Goal: Use online tool/utility: Use online tool/utility

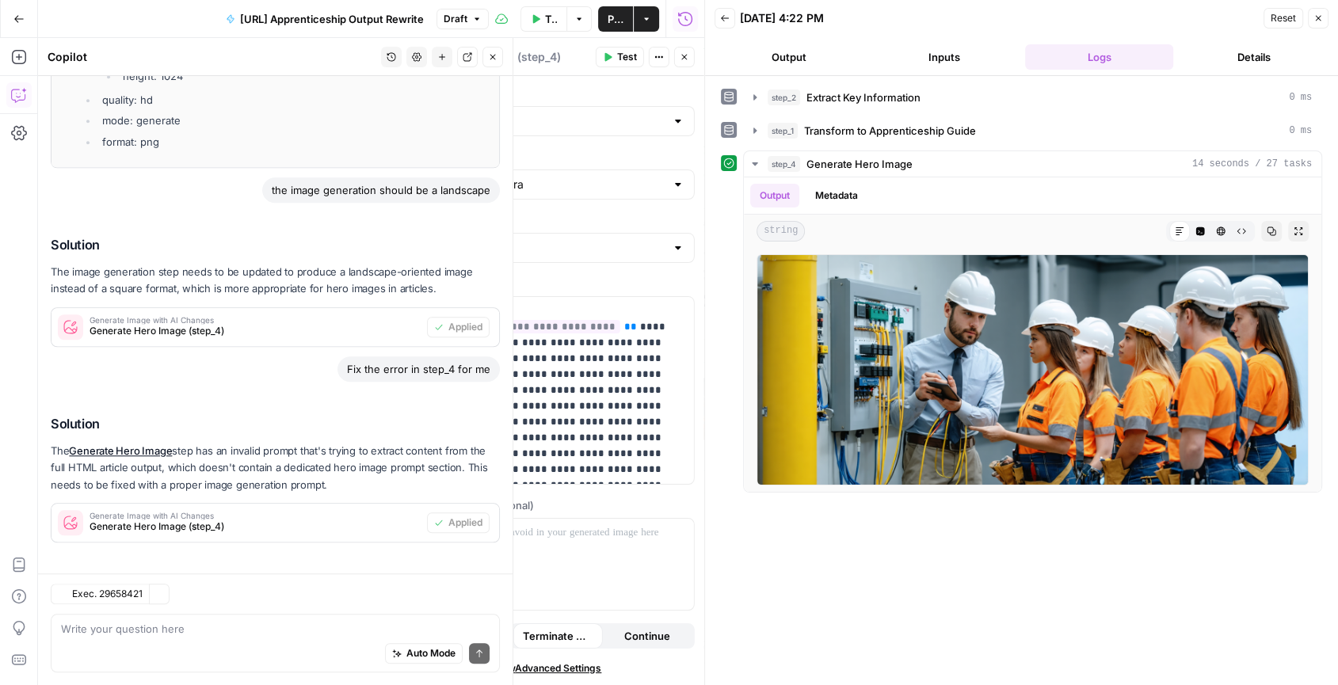
scroll to position [1238, 0]
click at [757, 131] on icon "button" at bounding box center [754, 130] width 13 height 13
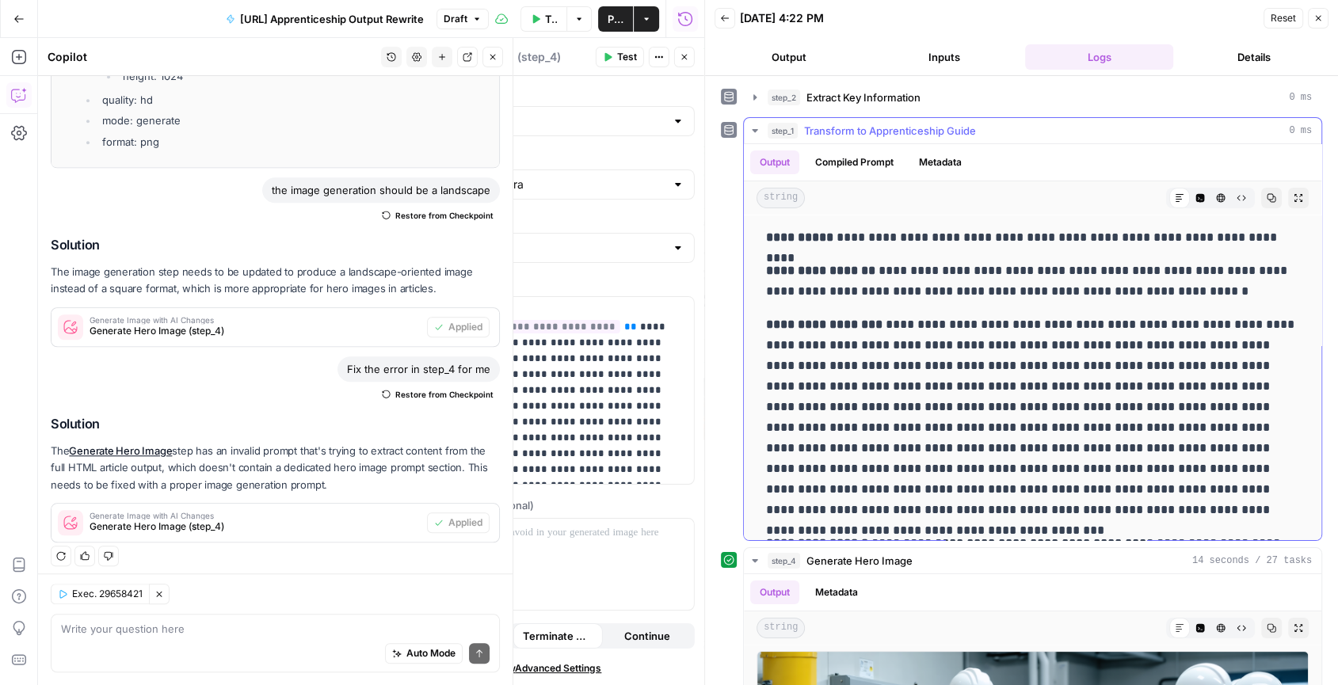
click at [757, 131] on icon "button" at bounding box center [754, 130] width 13 height 13
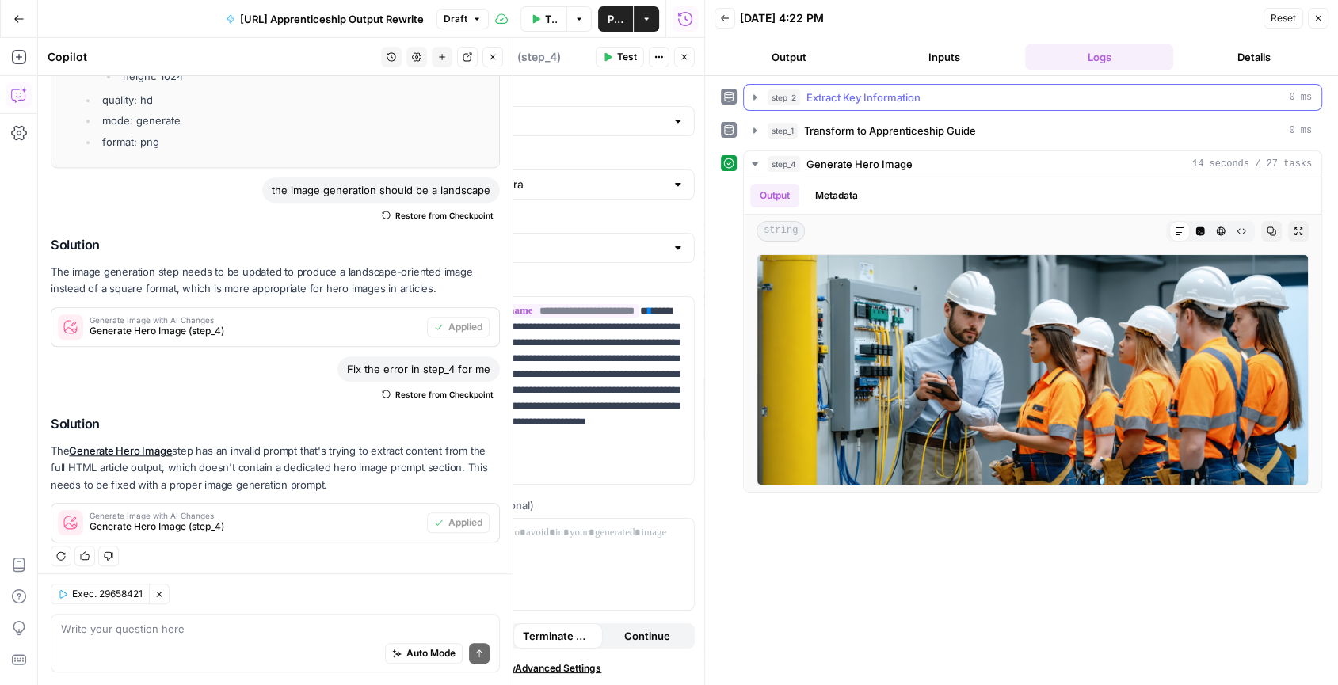
click at [756, 101] on icon "button" at bounding box center [754, 97] width 13 height 13
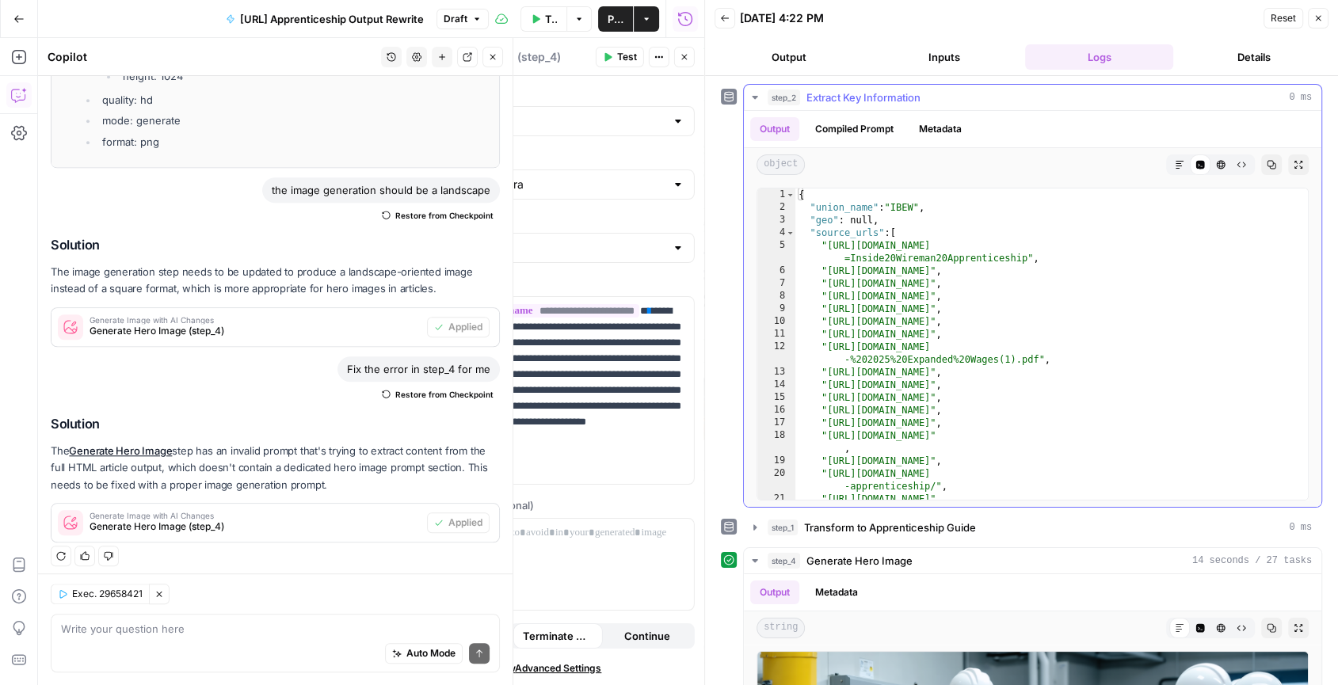
click at [756, 101] on icon "button" at bounding box center [754, 97] width 13 height 13
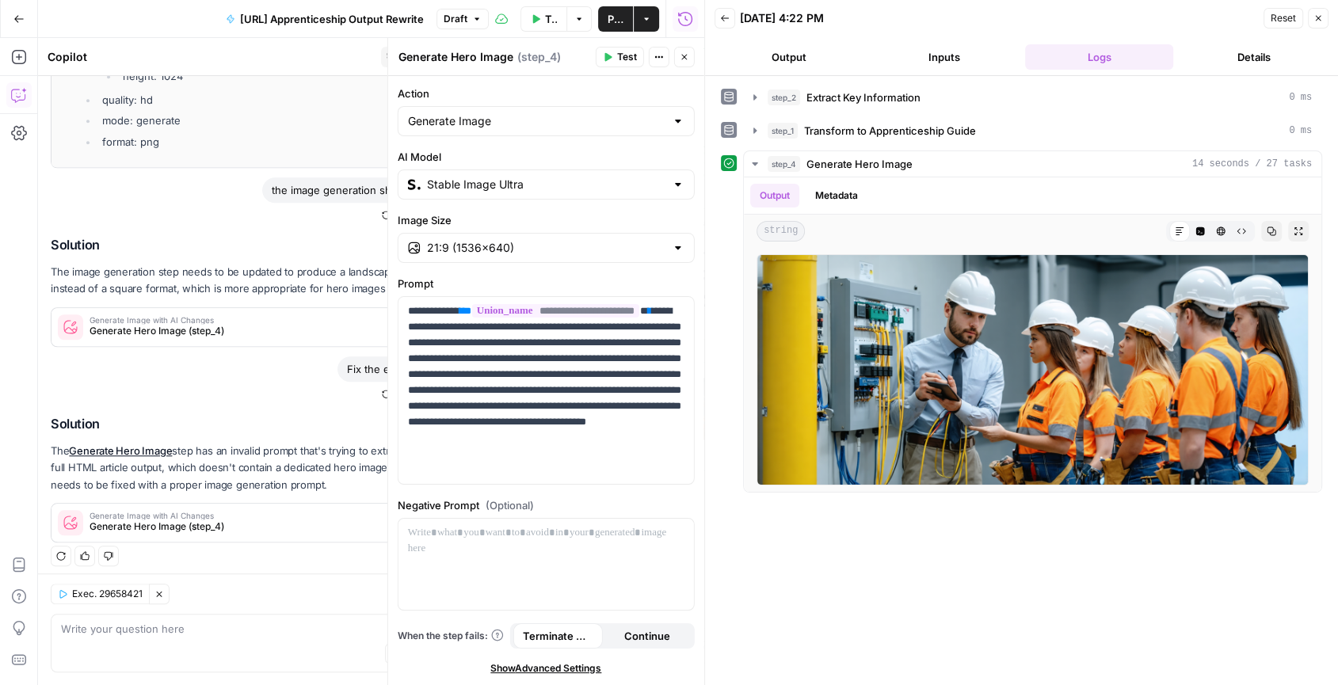
click at [623, 178] on input "Stable Image Ultra" at bounding box center [546, 185] width 238 height 16
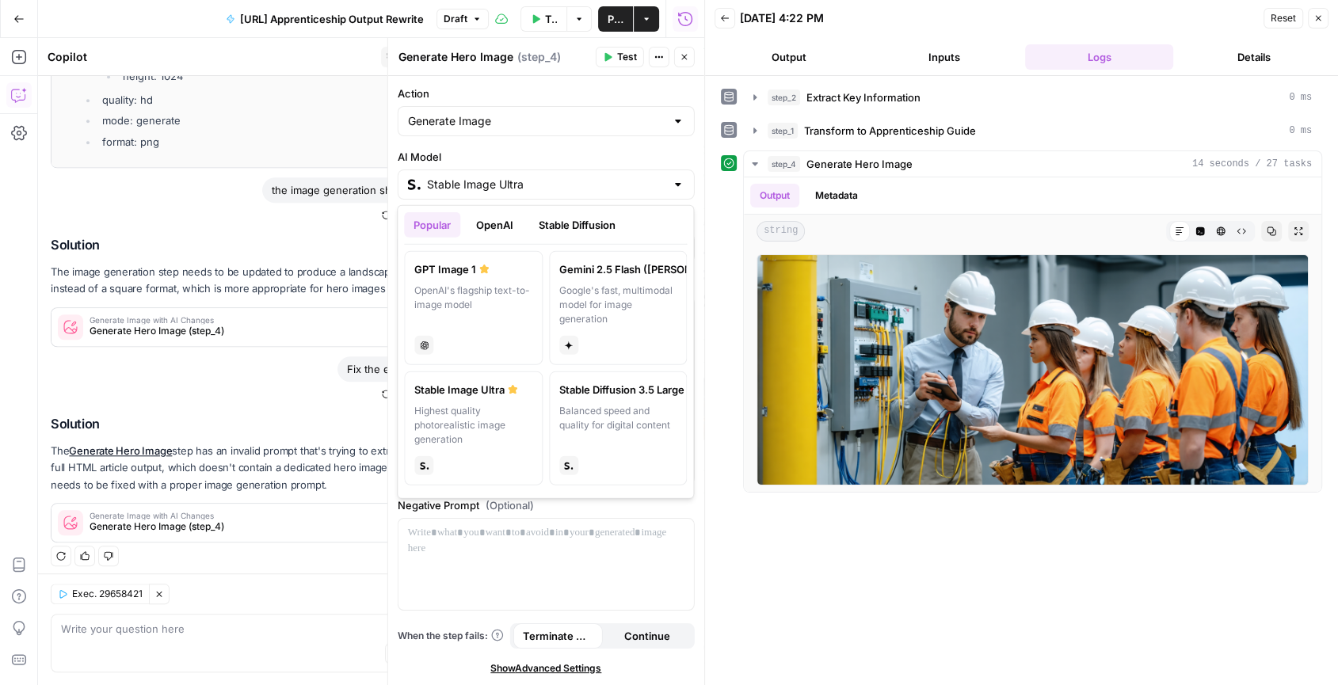
click at [506, 219] on button "OpenAI" at bounding box center [495, 224] width 56 height 25
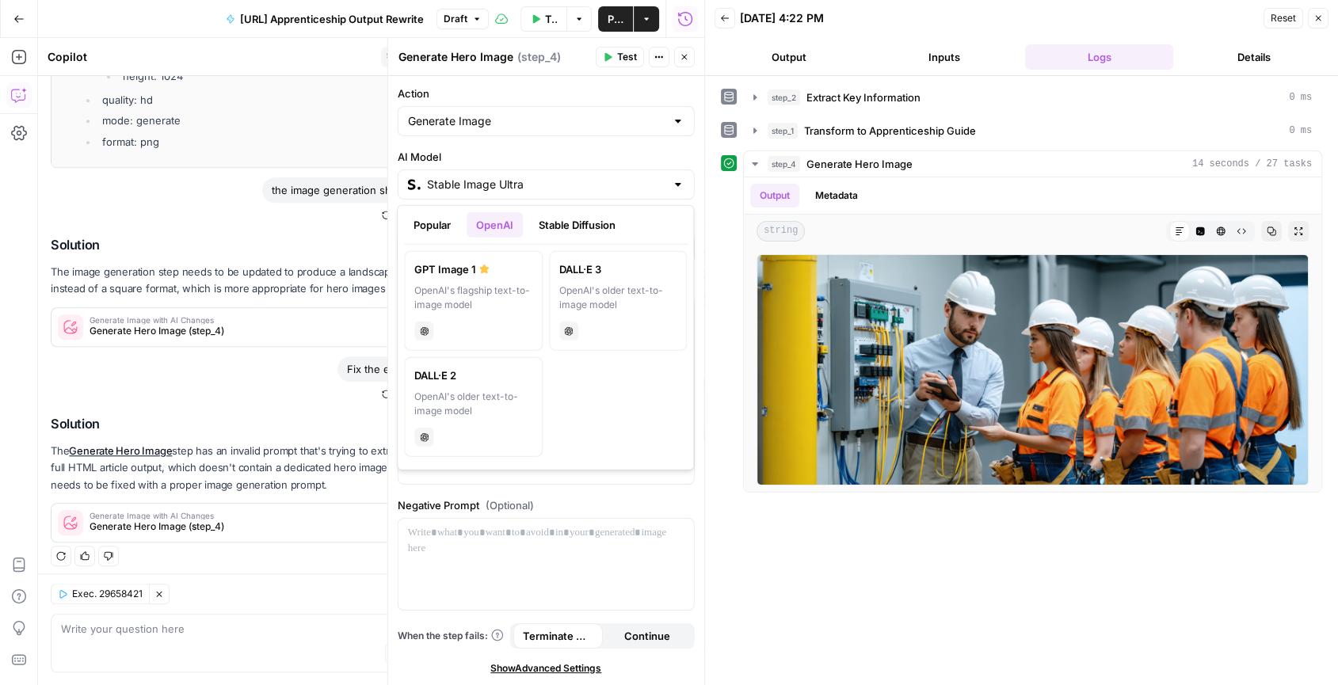
click at [440, 219] on button "Popular" at bounding box center [432, 224] width 56 height 25
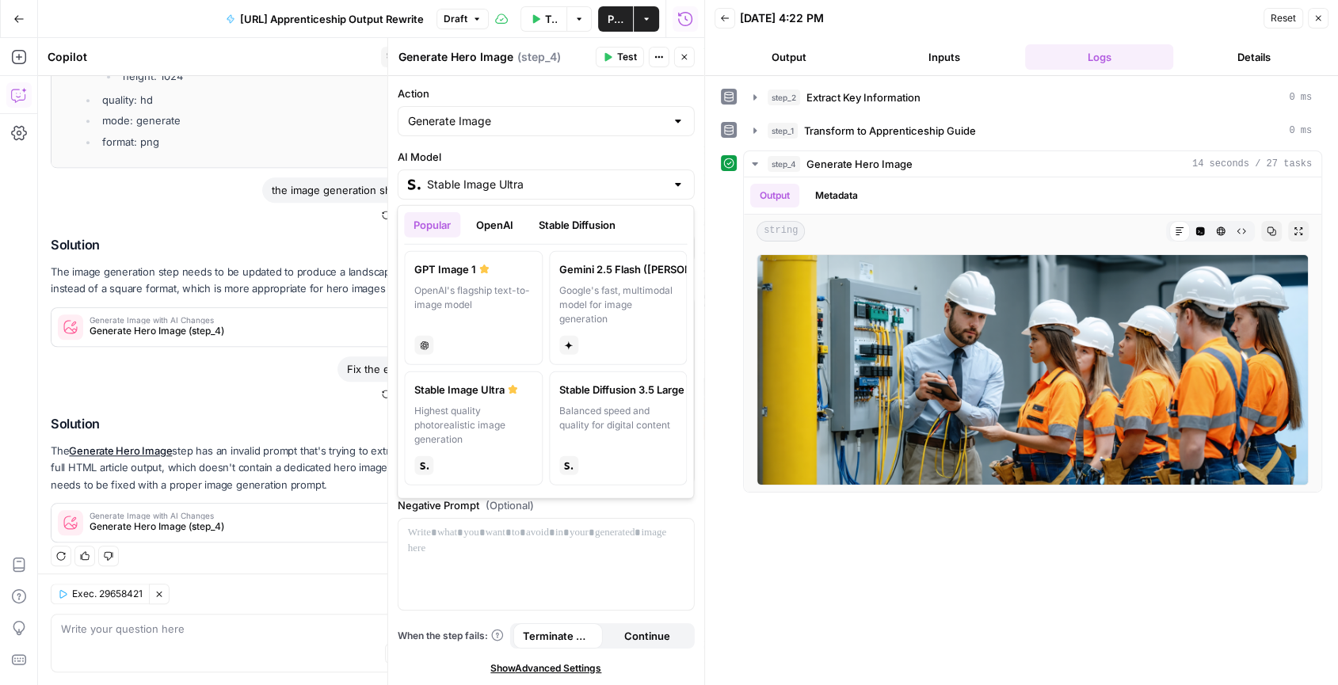
click at [595, 293] on div "Google's fast, multimodal model for image generation" at bounding box center [618, 305] width 118 height 43
type input "Gemini 2.5 Flash ([PERSON_NAME] 🍌)"
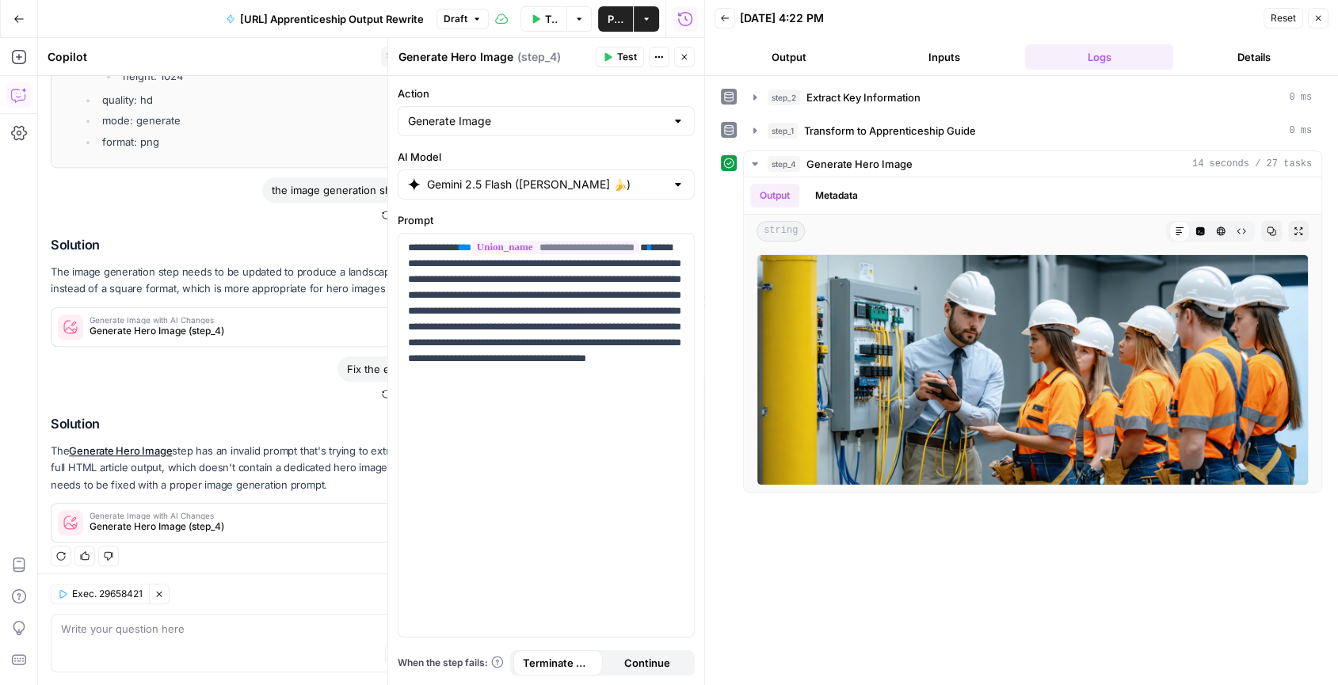
click at [633, 55] on span "Test" at bounding box center [627, 57] width 20 height 14
